Goal: Subscribe to service/newsletter

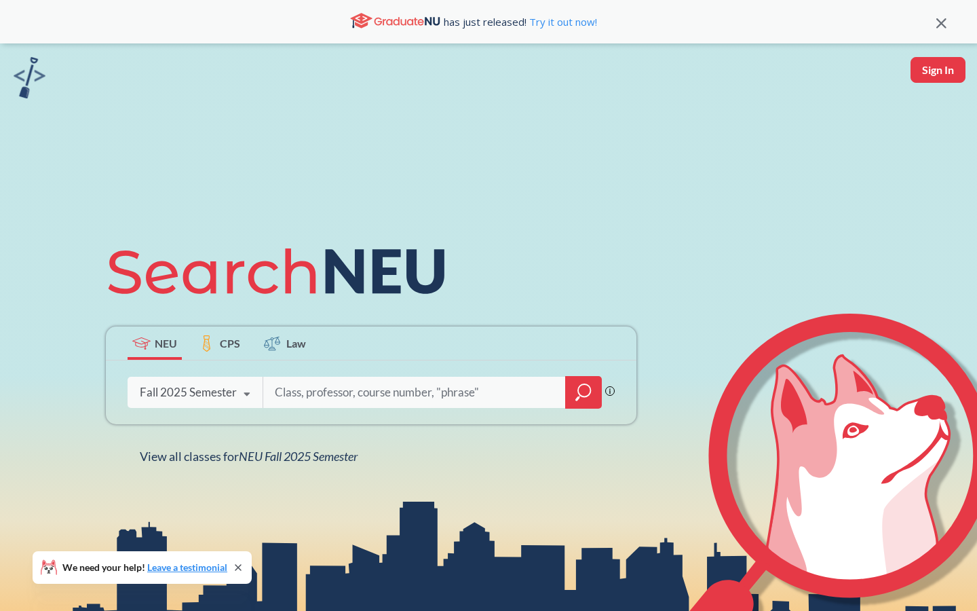
click at [213, 389] on div "Fall 2025 Semester" at bounding box center [188, 392] width 97 height 15
click at [349, 450] on span "NEU Fall 2025 Semester" at bounding box center [298, 455] width 119 height 15
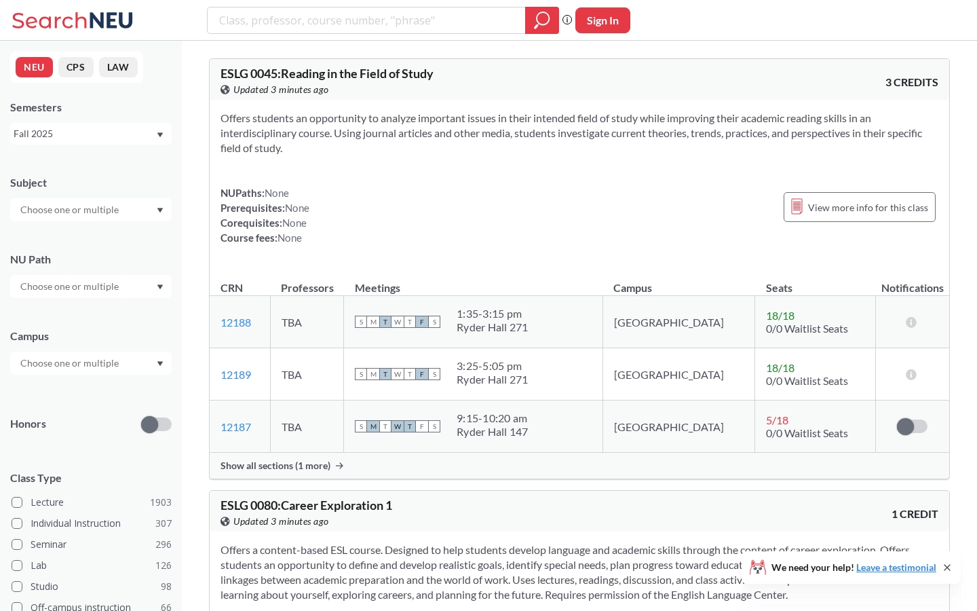
click at [605, 26] on button "Sign In" at bounding box center [602, 20] width 55 height 26
select select "US"
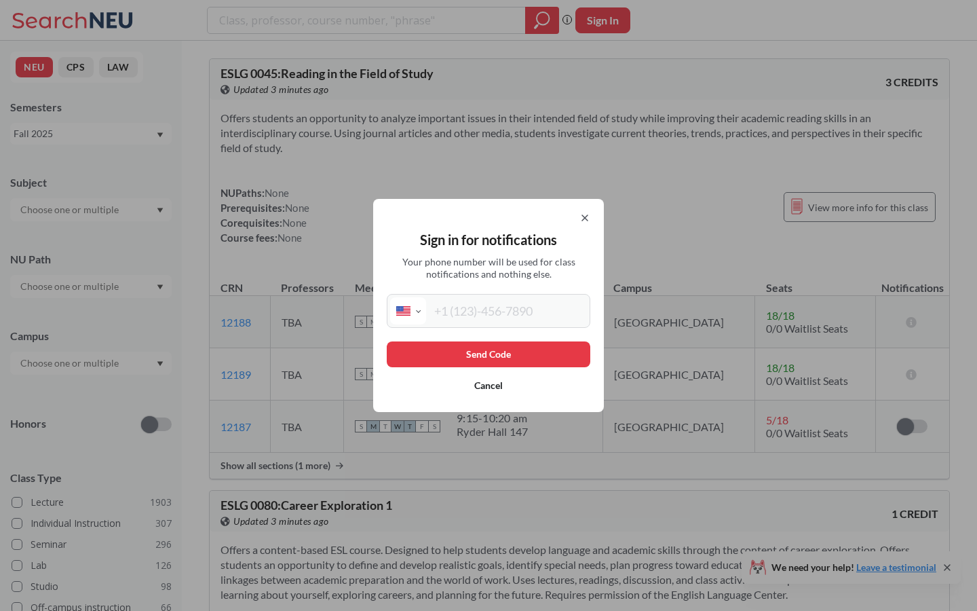
click at [501, 326] on div "International Afghanistan Åland Islands Albania Algeria American Samoa Andorra …" at bounding box center [489, 311] width 204 height 34
click at [493, 319] on input "tel" at bounding box center [506, 310] width 161 height 27
type input "(917) 364-7875"
click at [508, 352] on button "Send Code" at bounding box center [489, 354] width 204 height 26
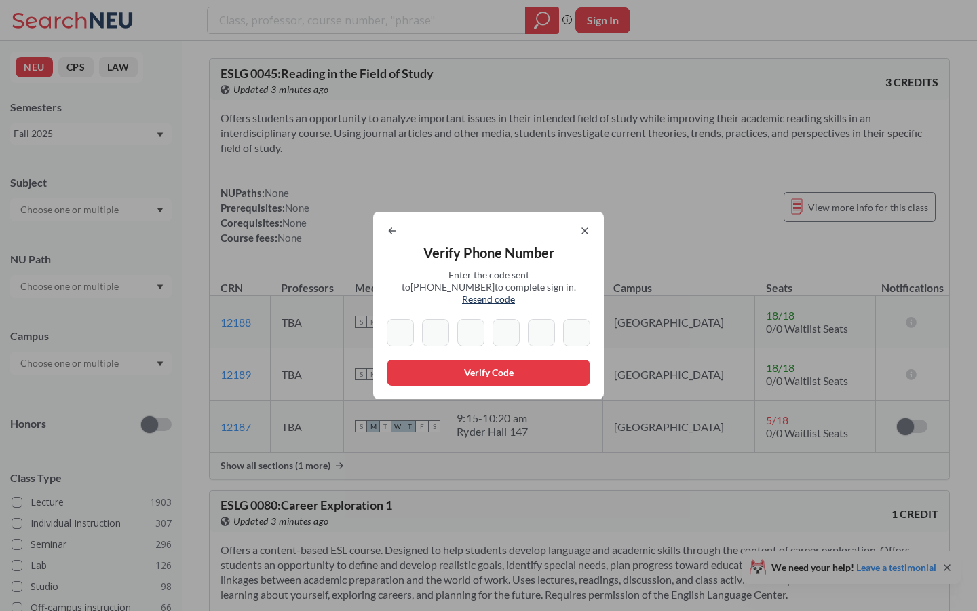
click at [403, 322] on input at bounding box center [400, 332] width 27 height 27
click at [397, 327] on input at bounding box center [400, 332] width 27 height 27
type input "3"
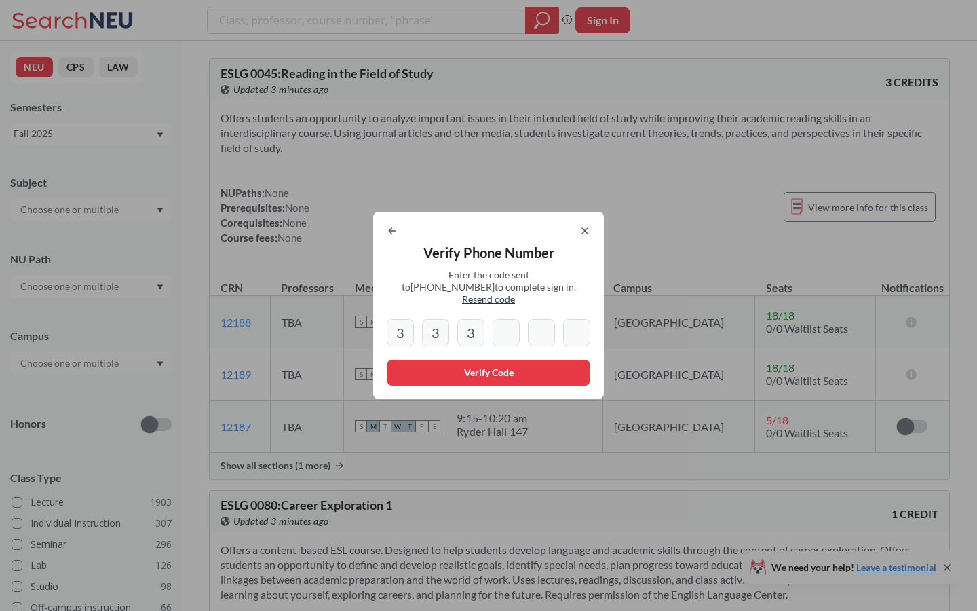
type input "9"
type input "2"
type input "3"
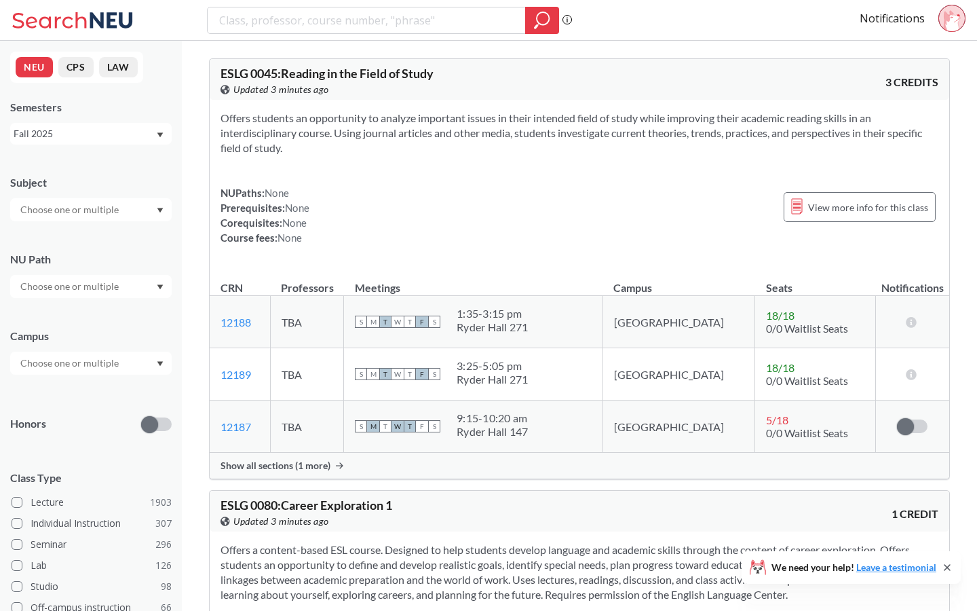
click at [42, 67] on button "NEU" at bounding box center [34, 67] width 37 height 20
click at [66, 24] on icon at bounding box center [75, 20] width 126 height 27
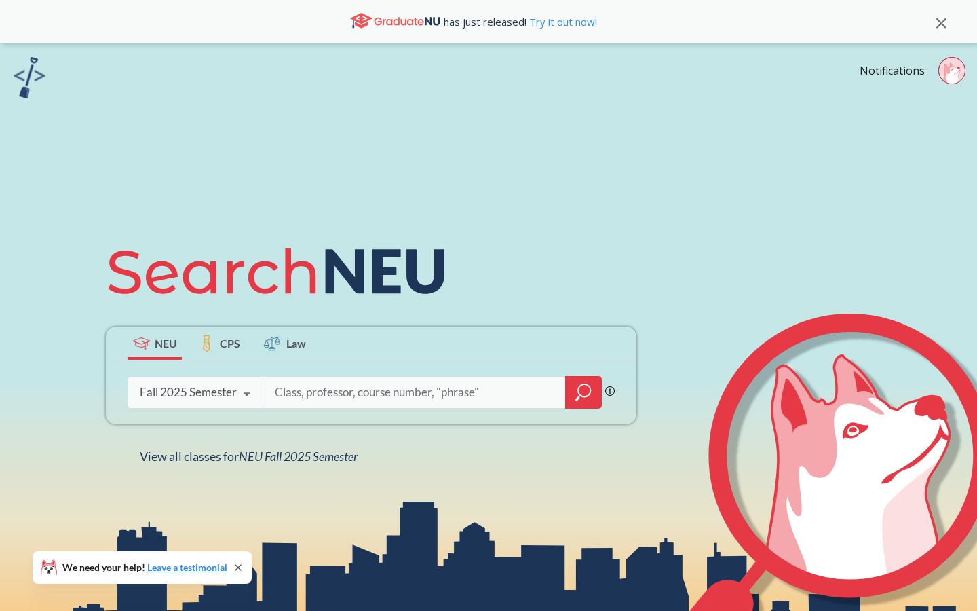
click at [944, 61] on circle at bounding box center [951, 70] width 26 height 26
click at [905, 75] on link "Notifications" at bounding box center [892, 70] width 65 height 15
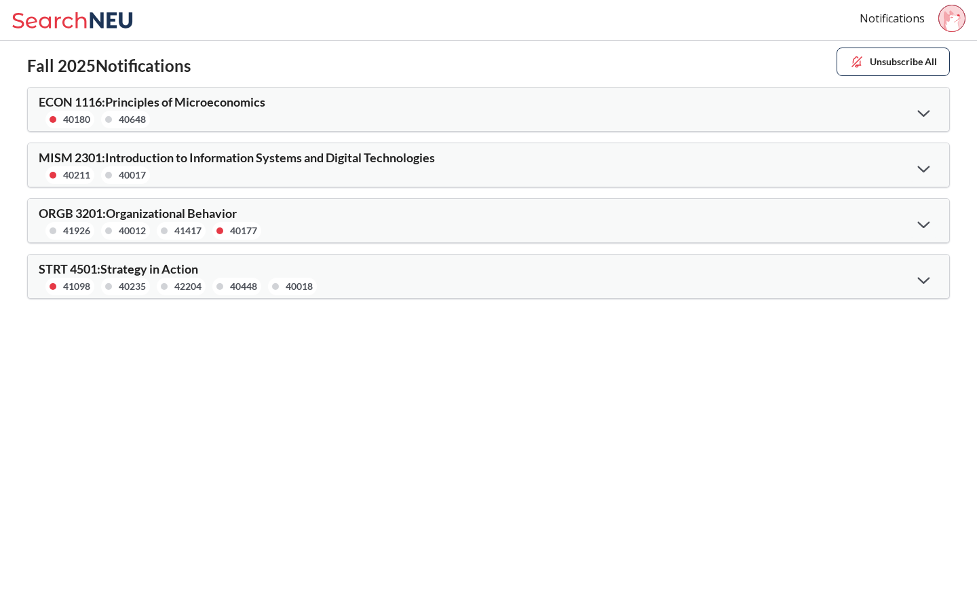
click at [921, 62] on button "Unsubscribe All" at bounding box center [893, 61] width 113 height 28
click at [918, 115] on icon at bounding box center [924, 112] width 12 height 7
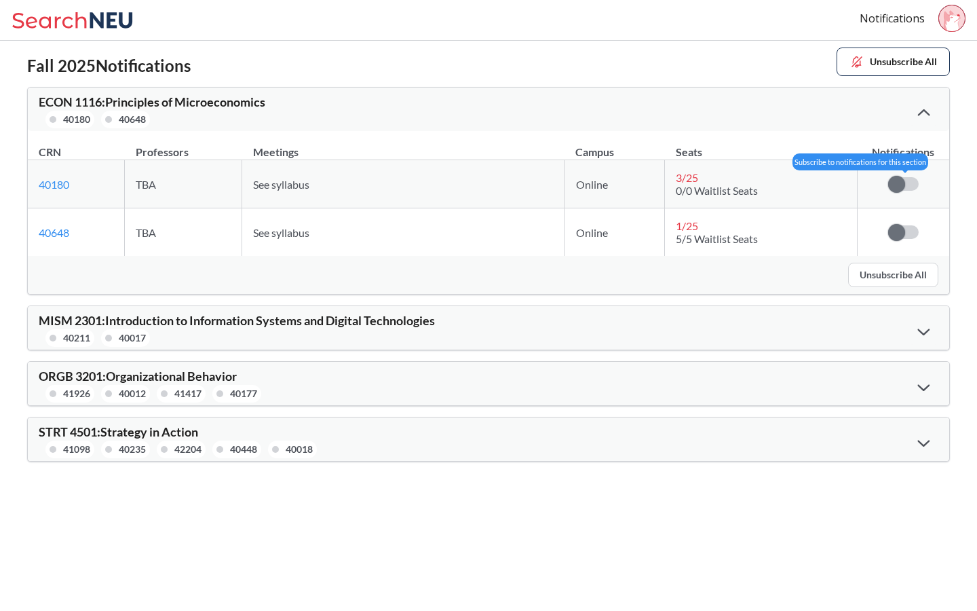
click at [900, 186] on span at bounding box center [896, 184] width 17 height 17
click at [888, 177] on input "checkbox" at bounding box center [888, 177] width 0 height 0
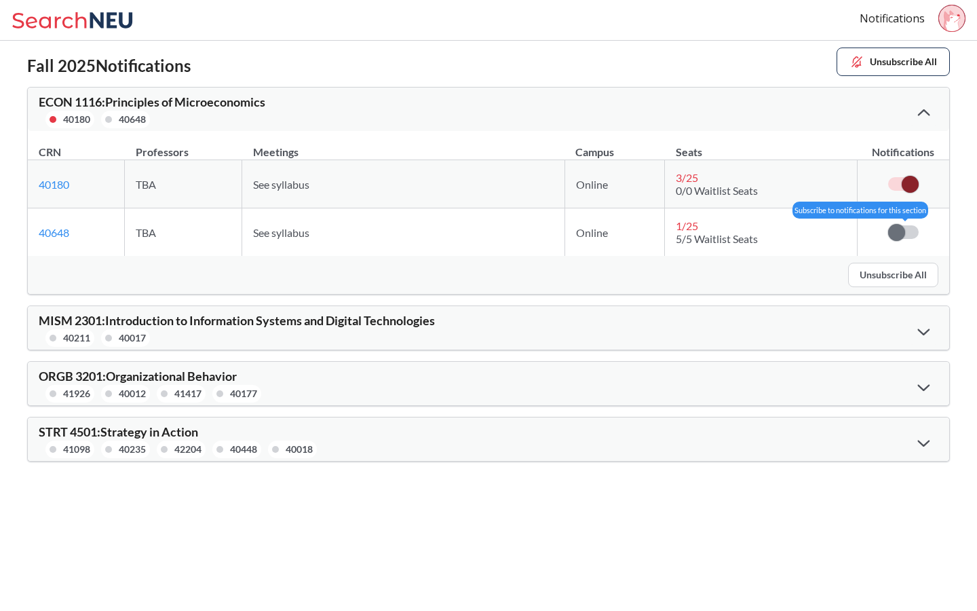
click at [901, 225] on span at bounding box center [896, 232] width 17 height 17
click at [888, 225] on input "checkbox" at bounding box center [888, 225] width 0 height 0
click at [913, 177] on span at bounding box center [910, 184] width 17 height 17
click at [888, 177] on input "checkbox" at bounding box center [888, 177] width 0 height 0
click at [909, 211] on td at bounding box center [903, 232] width 92 height 48
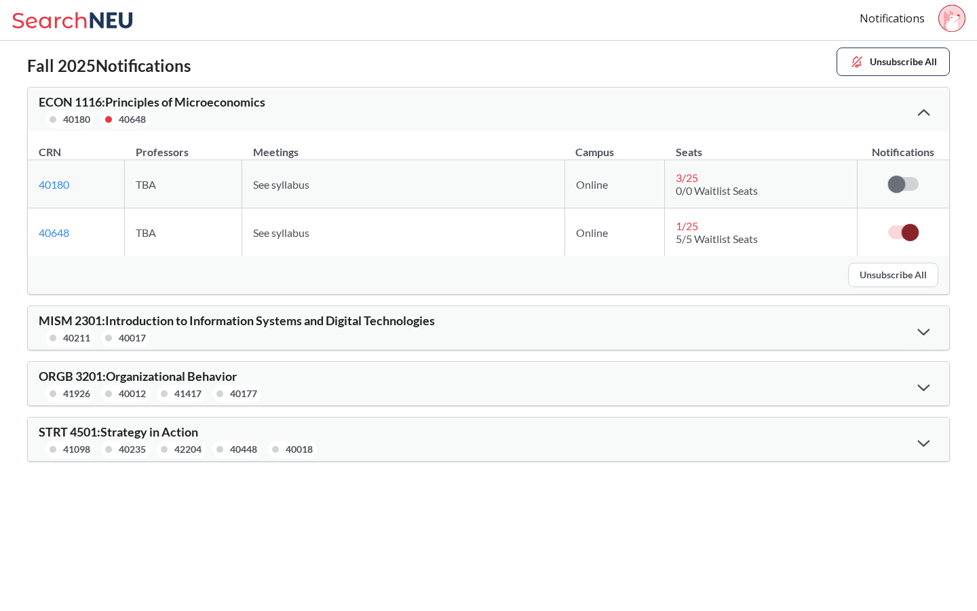
click at [909, 227] on span at bounding box center [910, 232] width 17 height 17
click at [888, 225] on input "checkbox" at bounding box center [888, 225] width 0 height 0
click at [83, 18] on icon at bounding box center [49, 20] width 74 height 16
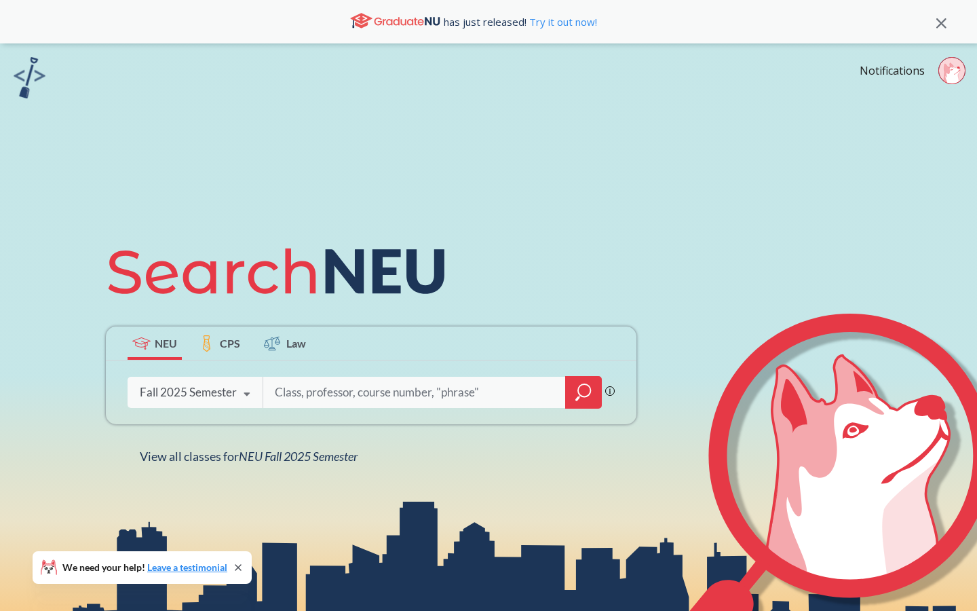
click at [195, 398] on div "Fall 2025 Semester" at bounding box center [188, 392] width 97 height 15
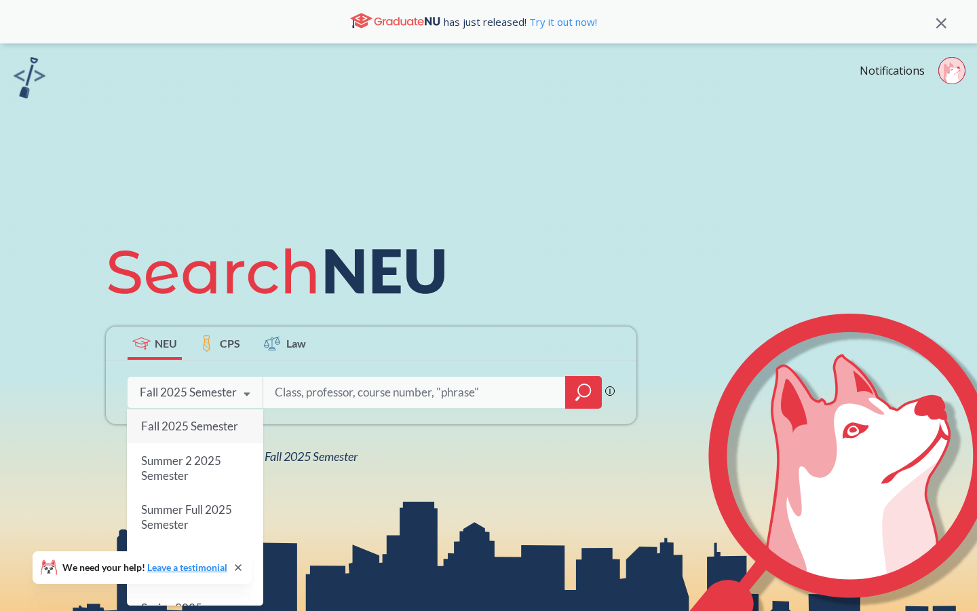
click at [378, 385] on input "search" at bounding box center [414, 392] width 282 height 28
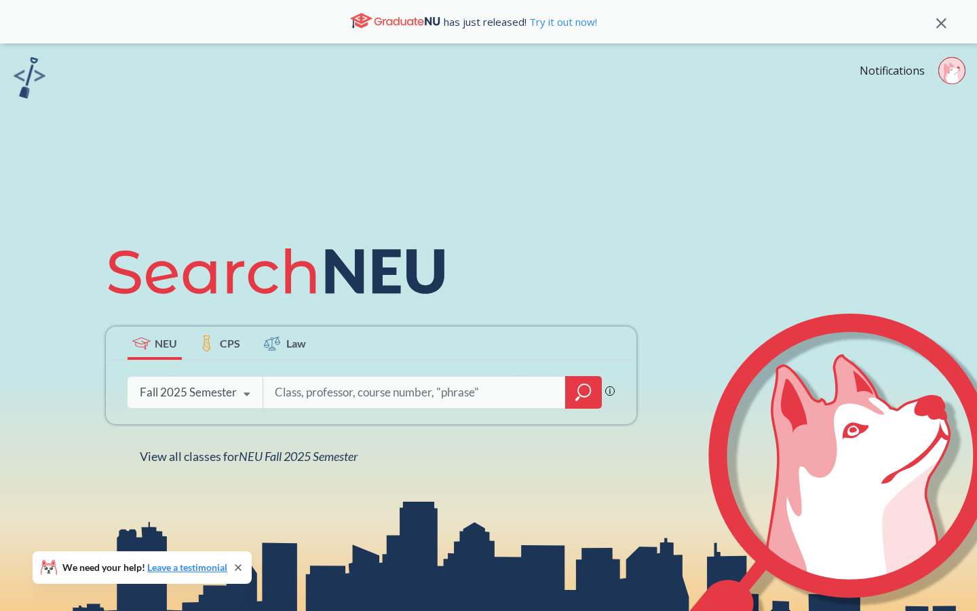
click at [444, 397] on input "search" at bounding box center [414, 392] width 282 height 28
type input "r"
type input "orgb"
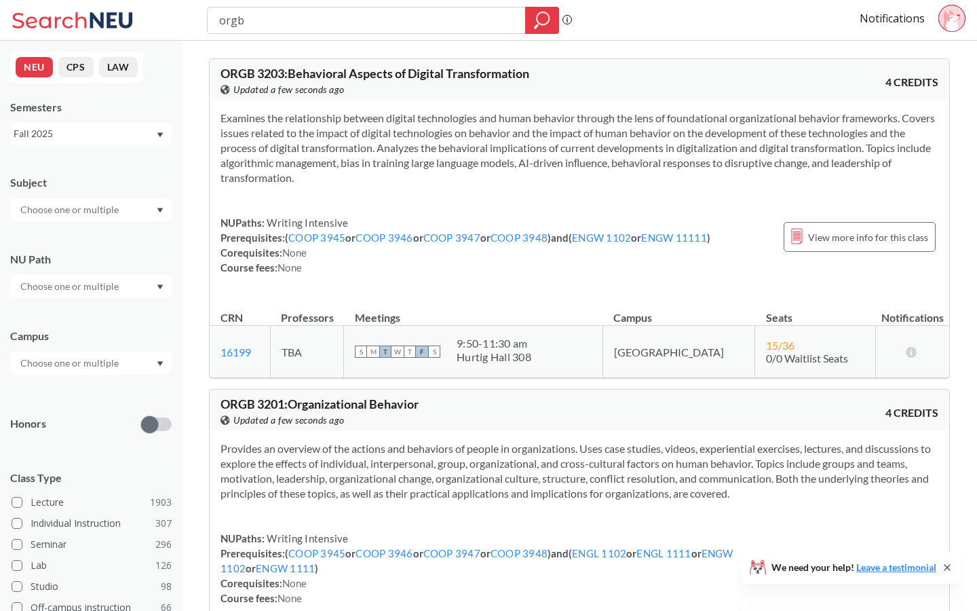
click at [124, 206] on div at bounding box center [90, 209] width 161 height 23
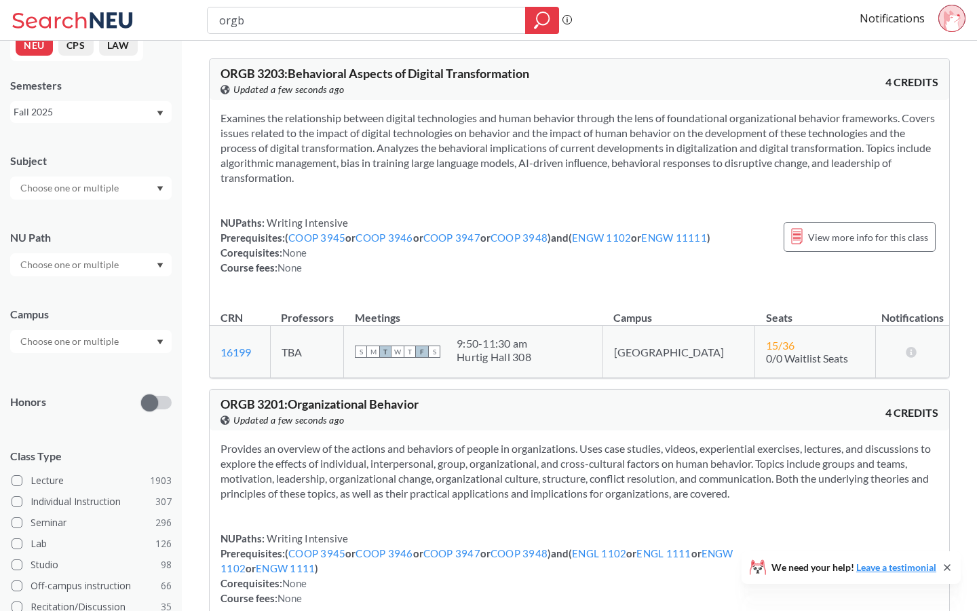
click at [389, 461] on section "Provides an overview of the actions and behaviors of people in organizations. U…" at bounding box center [580, 471] width 718 height 60
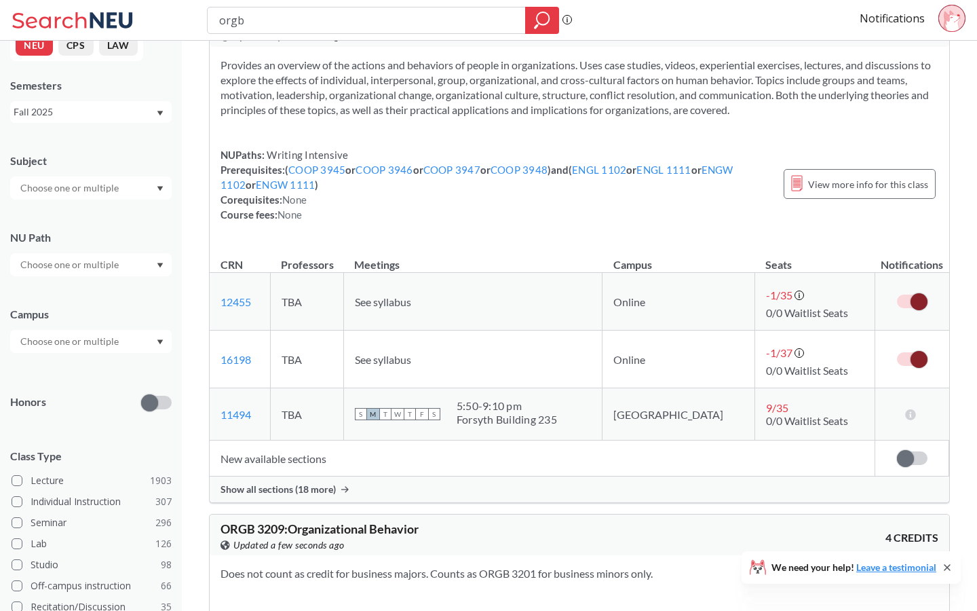
scroll to position [386, 0]
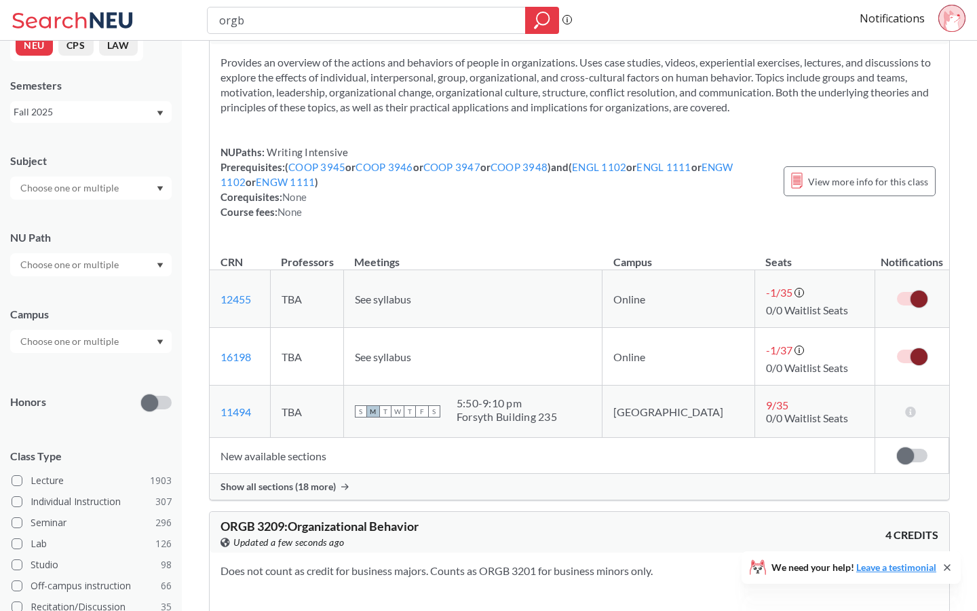
click at [913, 304] on span at bounding box center [919, 298] width 17 height 17
click at [897, 292] on input "checkbox" at bounding box center [897, 292] width 0 height 0
click at [916, 353] on span at bounding box center [919, 356] width 17 height 17
click at [897, 349] on input "checkbox" at bounding box center [897, 349] width 0 height 0
click at [909, 288] on td "Subscribe to notifications for this section" at bounding box center [912, 299] width 74 height 58
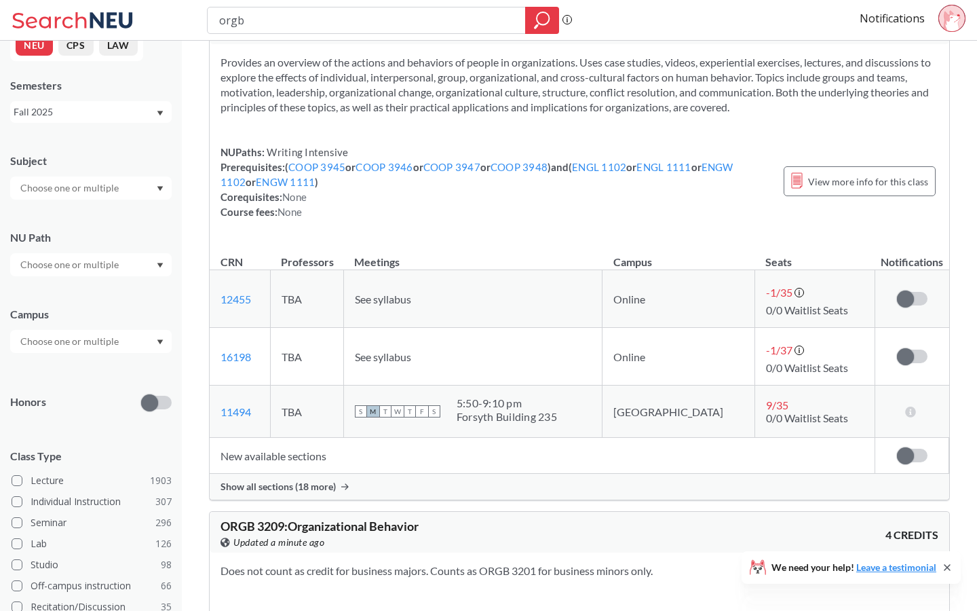
click at [900, 286] on td "Subscribe to notifications for this section" at bounding box center [912, 299] width 74 height 58
click at [900, 312] on td "Subscribe to notifications for this section" at bounding box center [912, 299] width 74 height 58
click at [900, 298] on span at bounding box center [905, 298] width 17 height 17
click at [897, 292] on input "checkbox" at bounding box center [897, 292] width 0 height 0
click at [909, 349] on span at bounding box center [905, 356] width 17 height 17
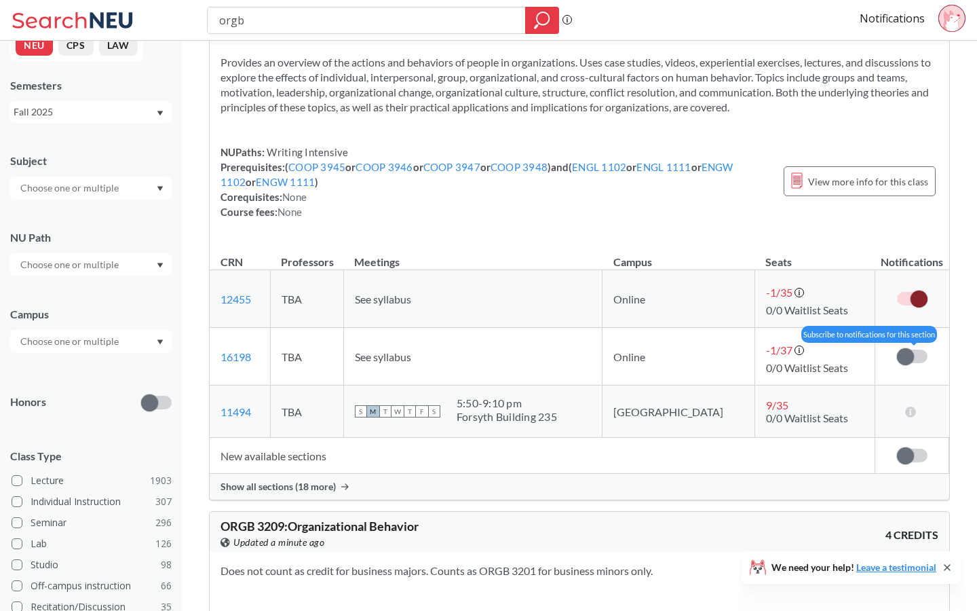
click at [897, 349] on input "checkbox" at bounding box center [897, 349] width 0 height 0
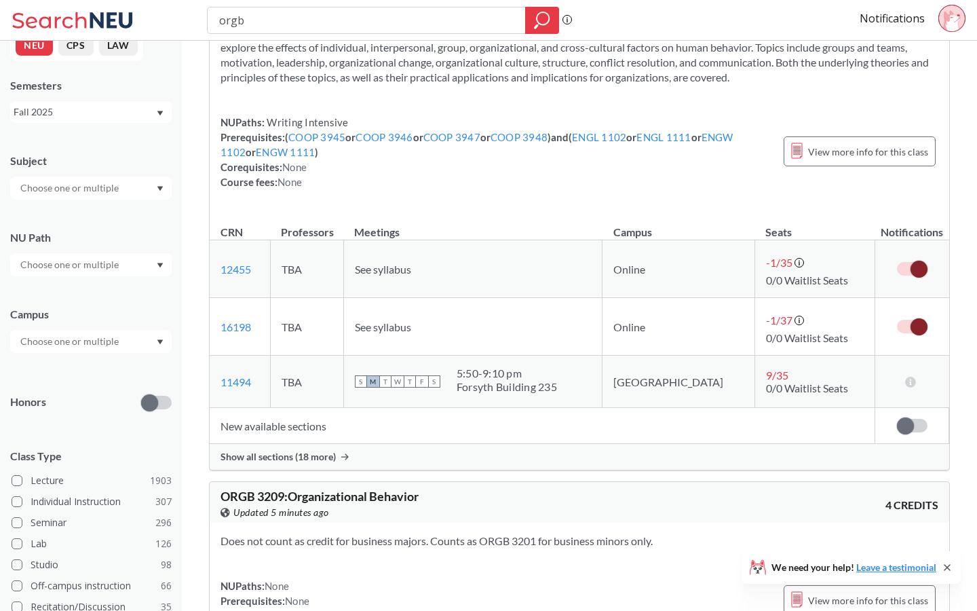
scroll to position [358, 0]
